Goal: Book appointment/travel/reservation

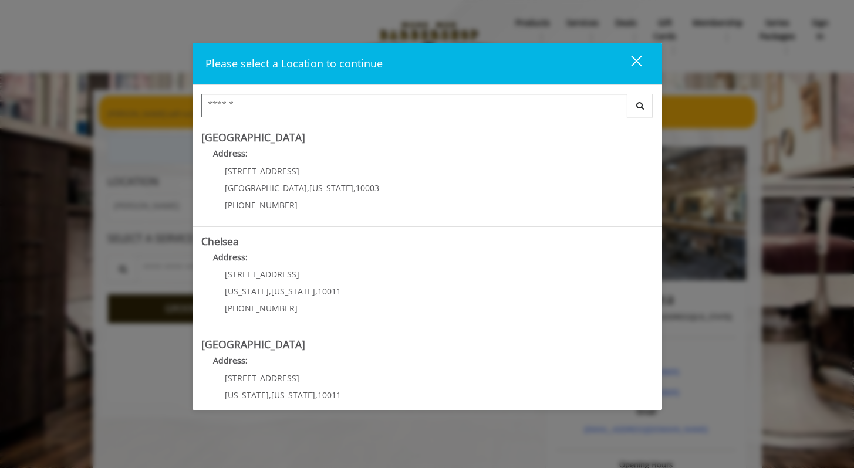
click at [457, 105] on input "Search Center" at bounding box center [414, 105] width 426 height 23
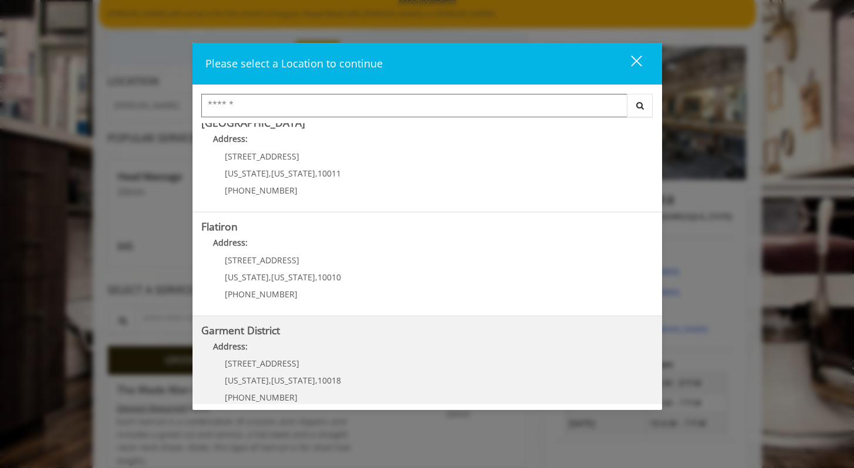
scroll to position [237, 0]
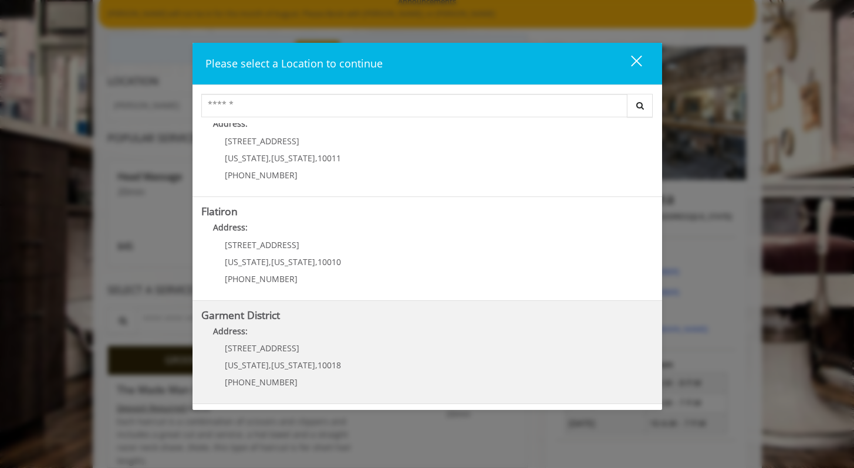
click at [281, 318] on h5 "Garment District" at bounding box center [427, 315] width 452 height 11
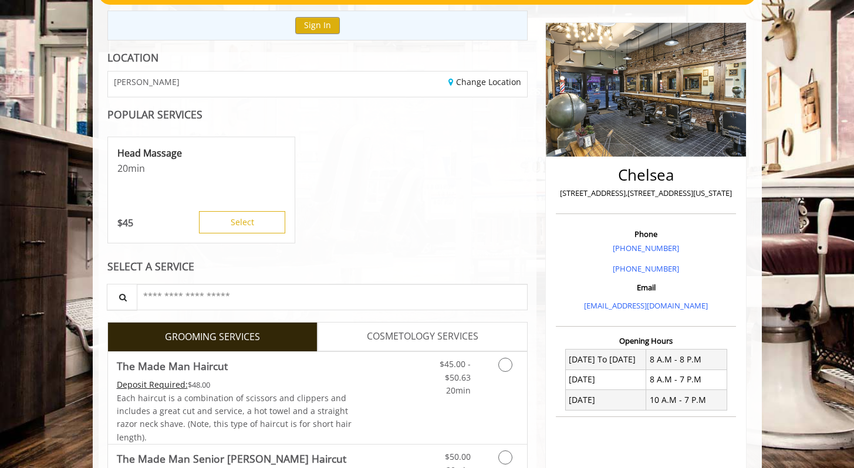
scroll to position [129, 0]
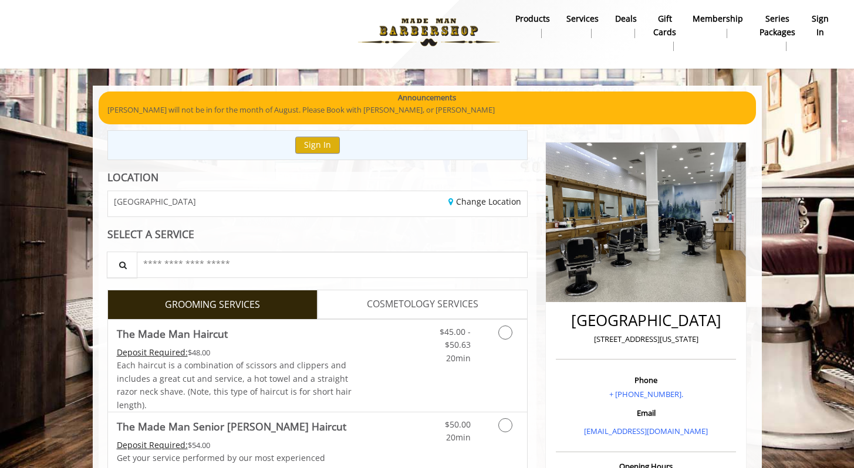
scroll to position [12, 0]
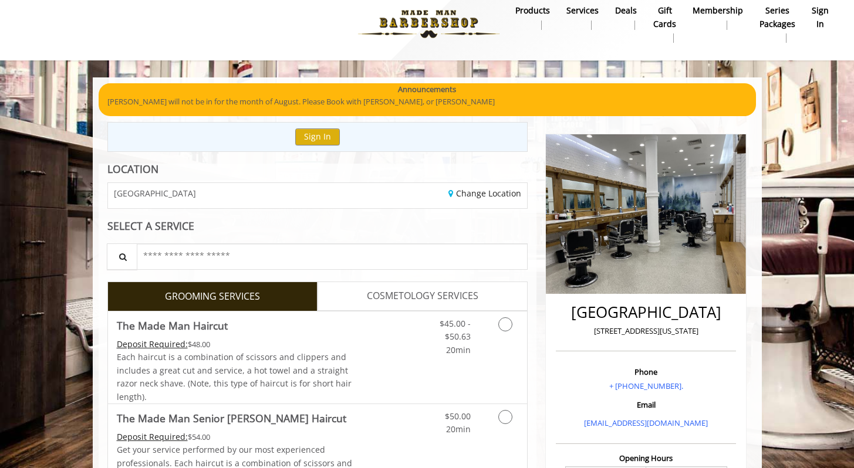
click at [460, 204] on div "Change Location" at bounding box center [426, 195] width 218 height 25
click at [466, 198] on link "Change Location" at bounding box center [484, 193] width 73 height 11
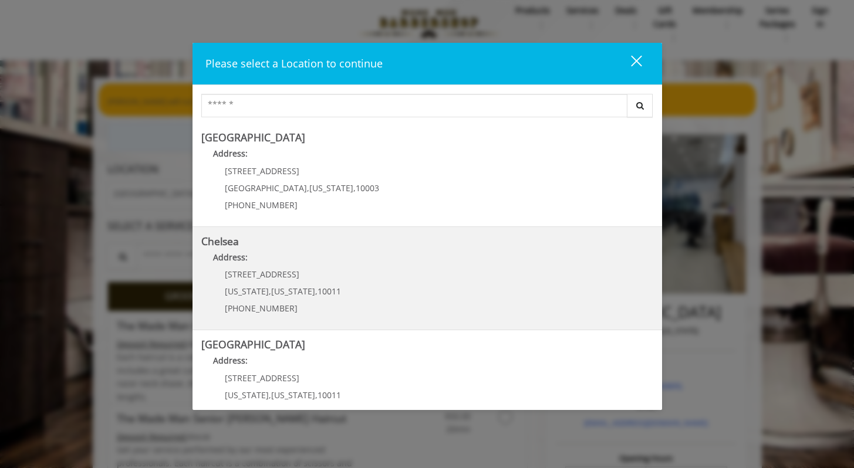
click at [316, 248] on link "Chelsea Address: 169/170 W 23rd St New York , New York , 10011 (917) 639-3902" at bounding box center [427, 279] width 452 height 86
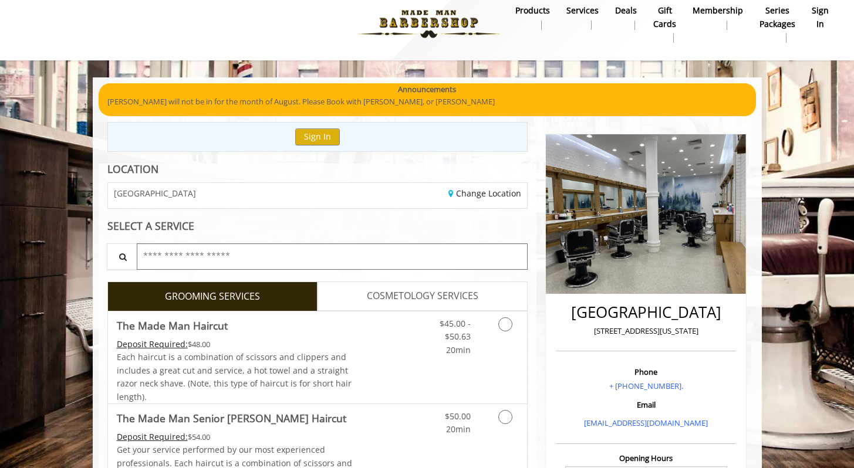
click at [316, 248] on input "text" at bounding box center [332, 257] width 391 height 26
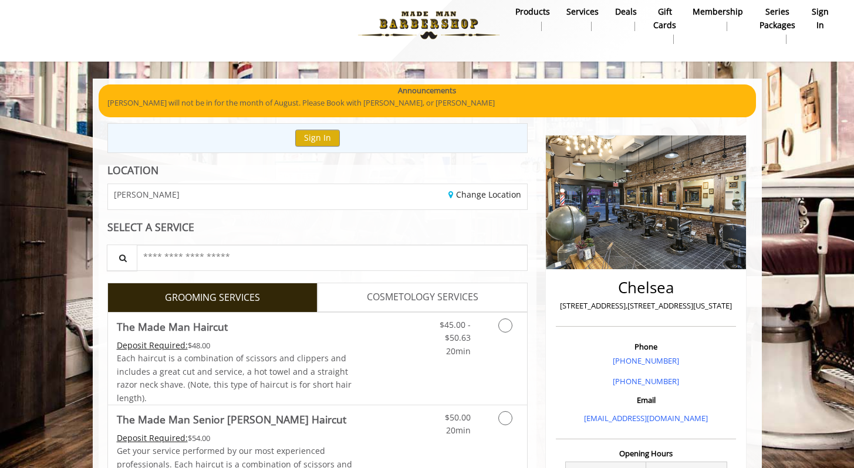
scroll to position [13, 0]
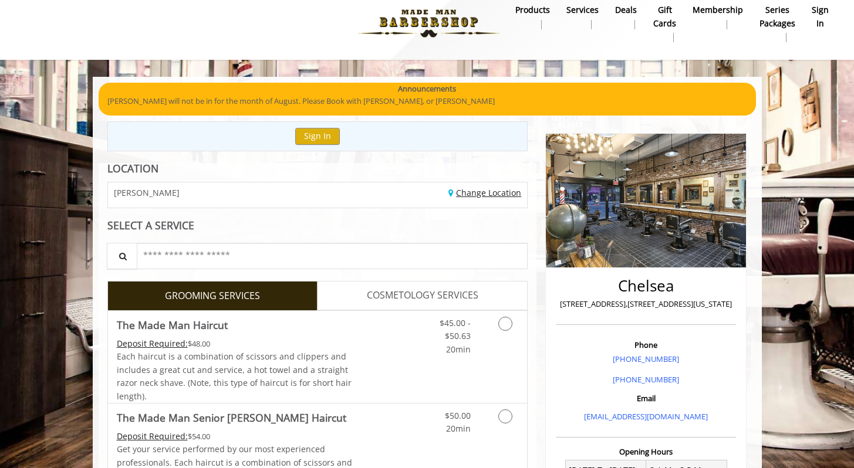
click at [481, 193] on link "Change Location" at bounding box center [484, 192] width 73 height 11
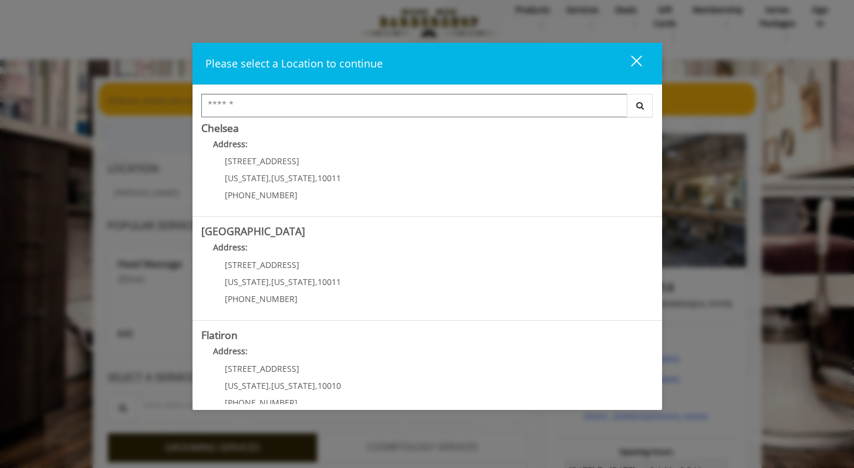
scroll to position [165, 0]
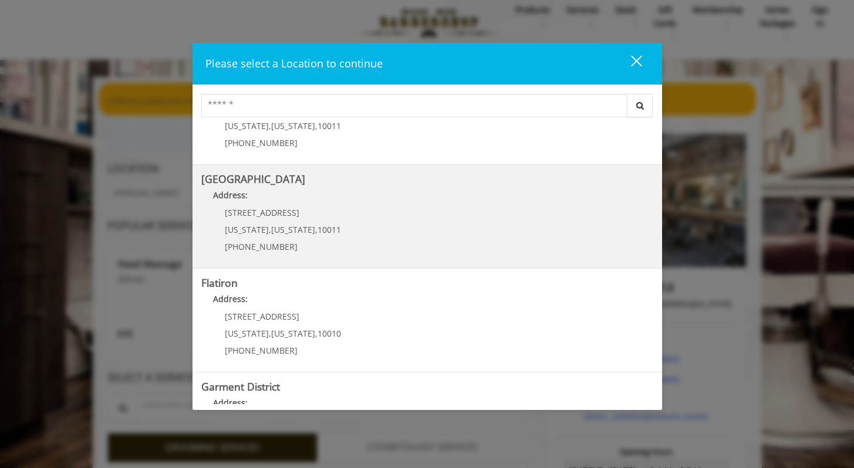
click at [406, 209] on Street "Chelsea 15th Street Address: 267 W 15th St New York , New York , 10011 (646) 85…" at bounding box center [427, 217] width 452 height 86
